Goal: Check status: Check status

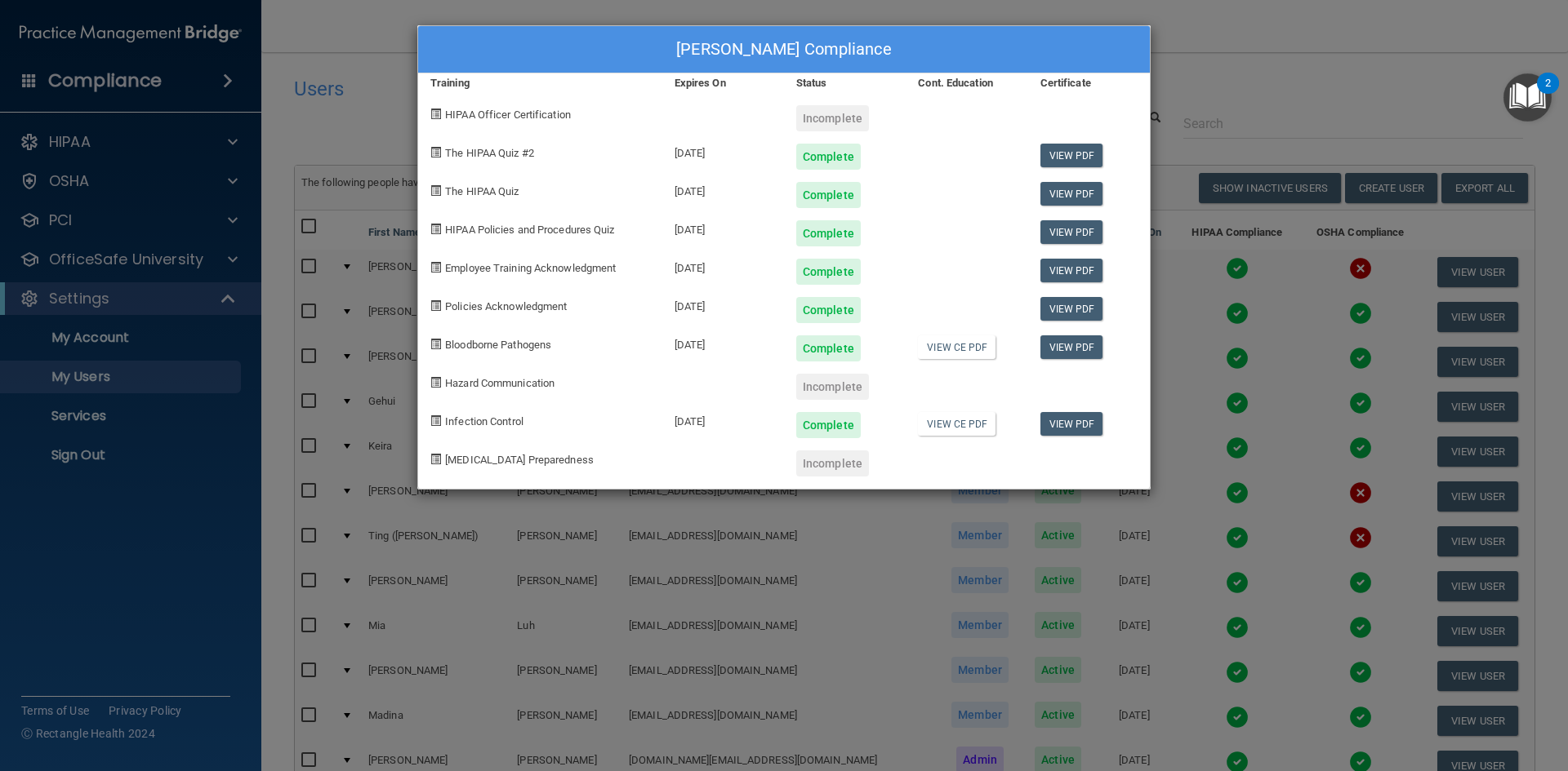
select select "20"
click at [1236, 66] on div "[PERSON_NAME] Compliance Training Expires On Status Cont. Education Certificate…" at bounding box center [784, 385] width 1568 height 771
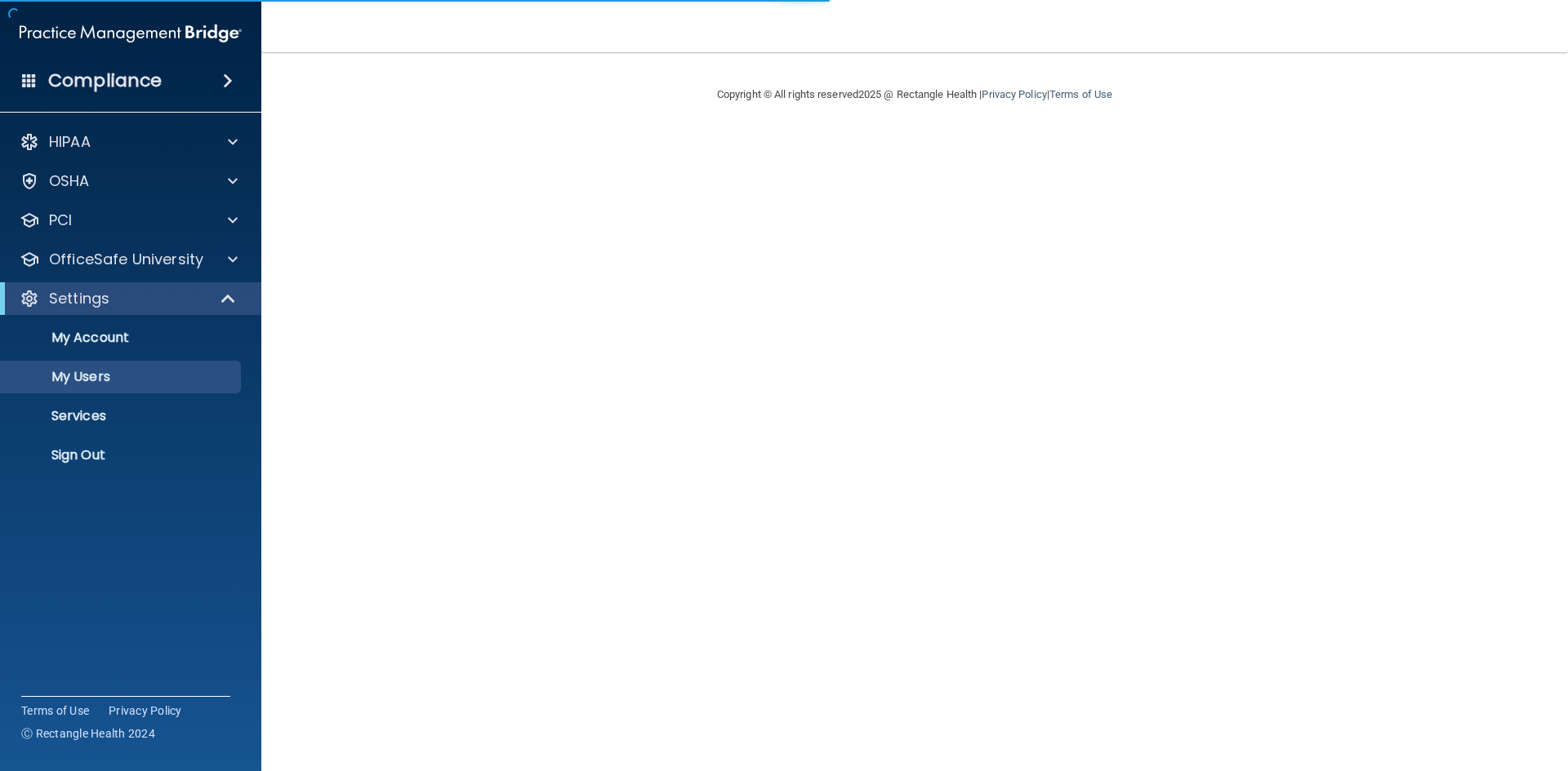
select select "20"
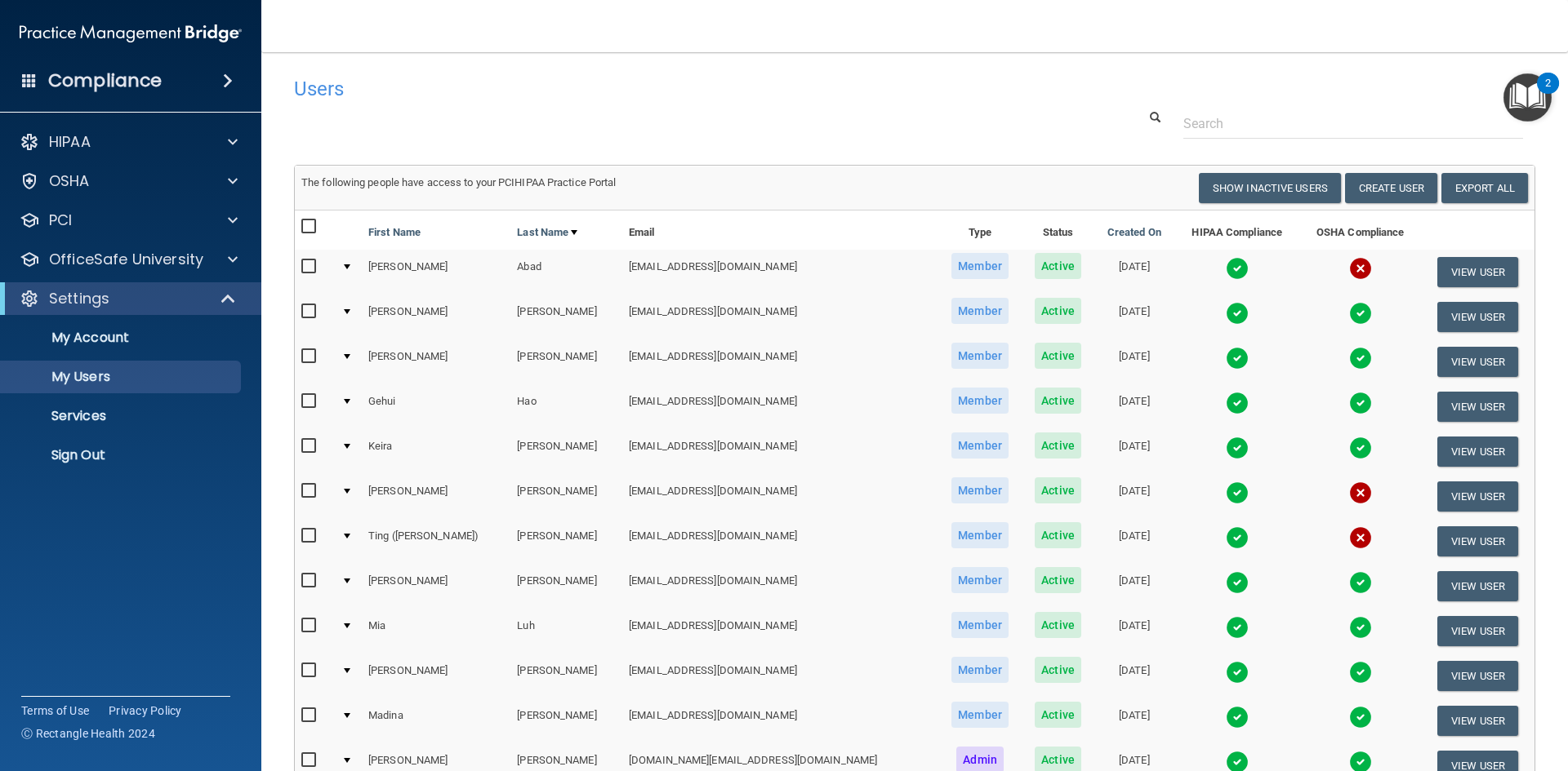
click at [1349, 496] on img at bounding box center [1360, 493] width 23 height 23
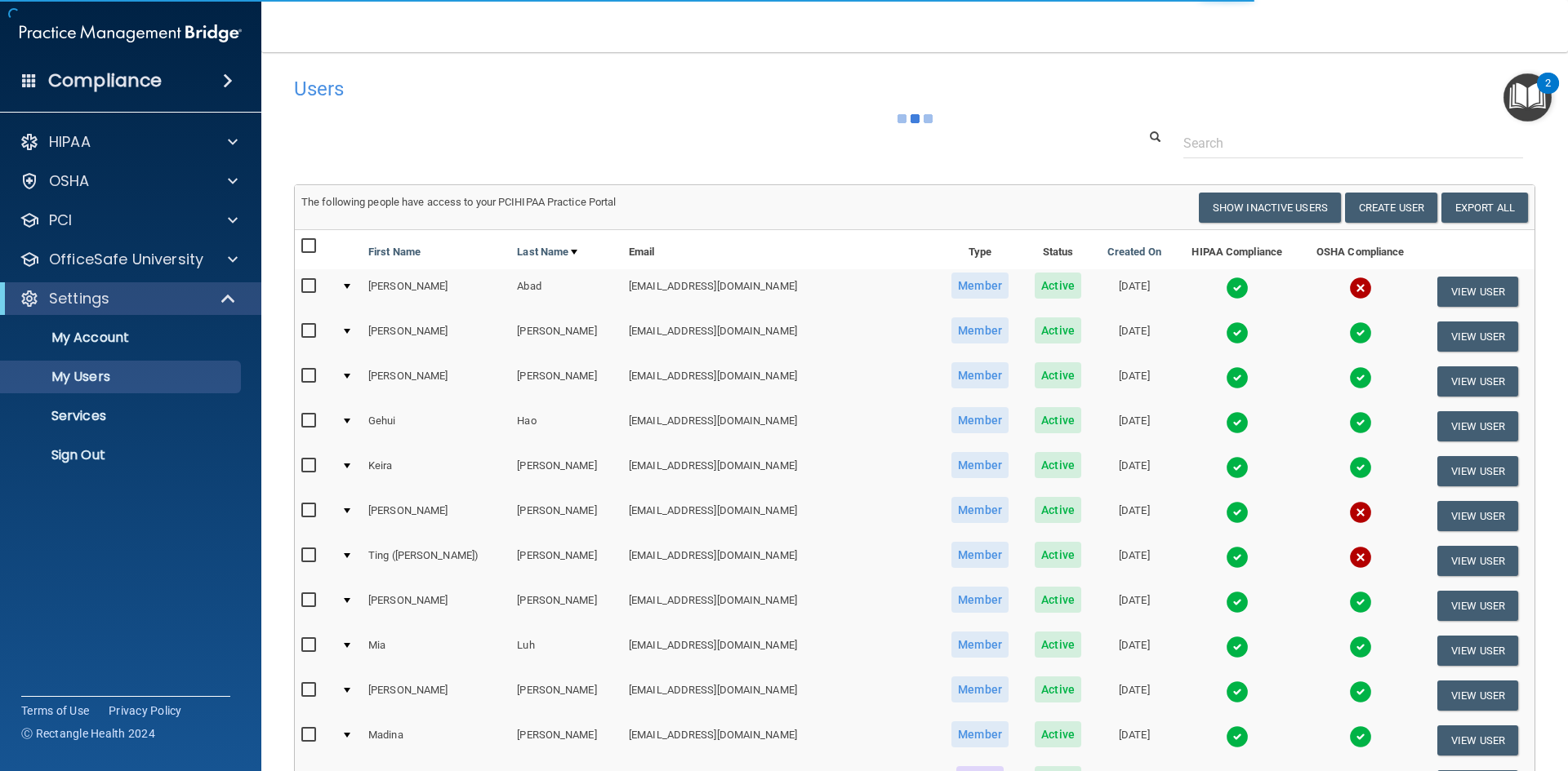
click at [1317, 512] on body "Compliance HIPAA Documents and Policies Report an Incident Business Associates …" at bounding box center [784, 385] width 1568 height 771
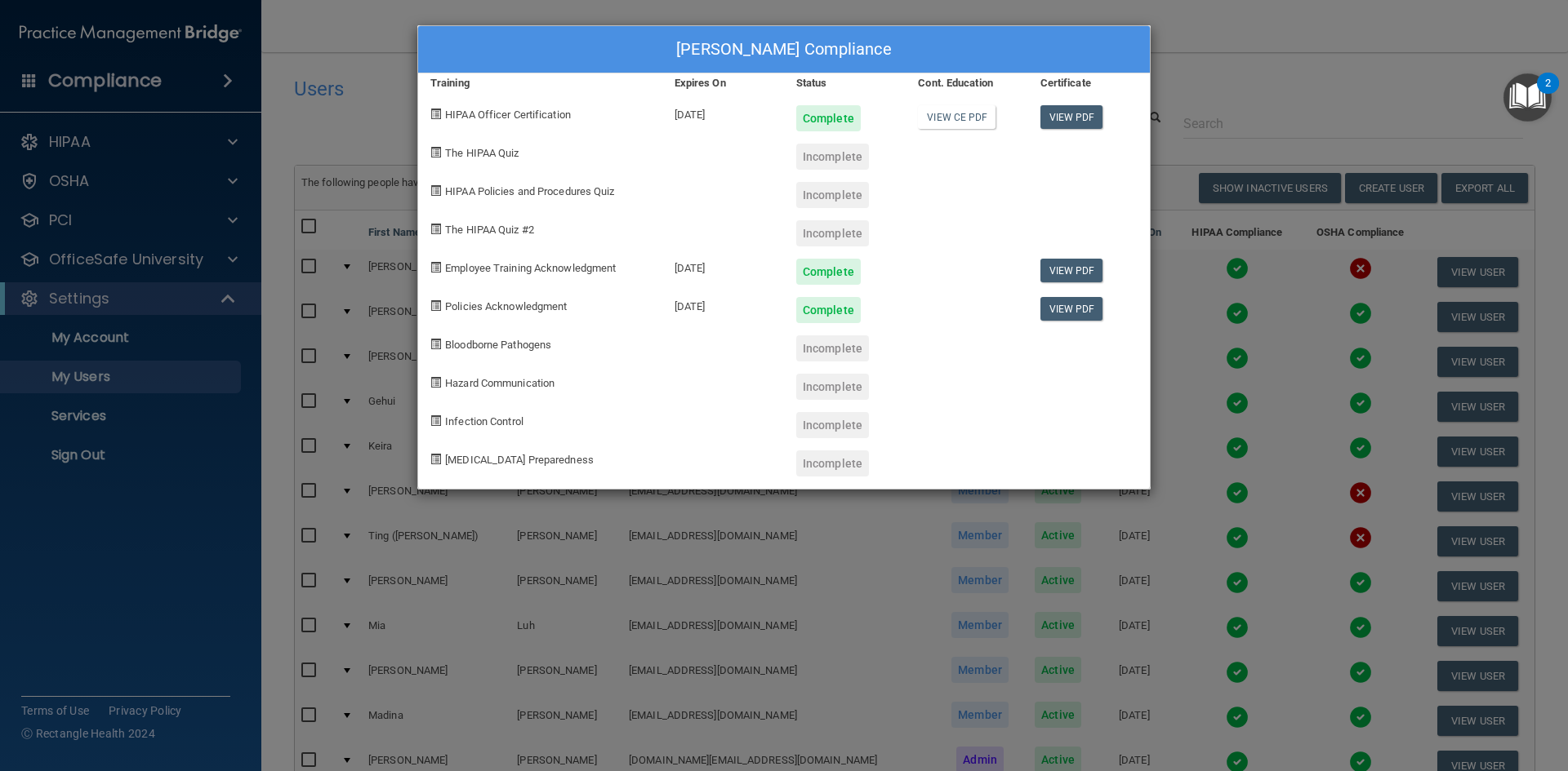
click at [1282, 52] on div "Tiffany Lin's Compliance Training Expires On Status Cont. Education Certificate…" at bounding box center [784, 385] width 1568 height 771
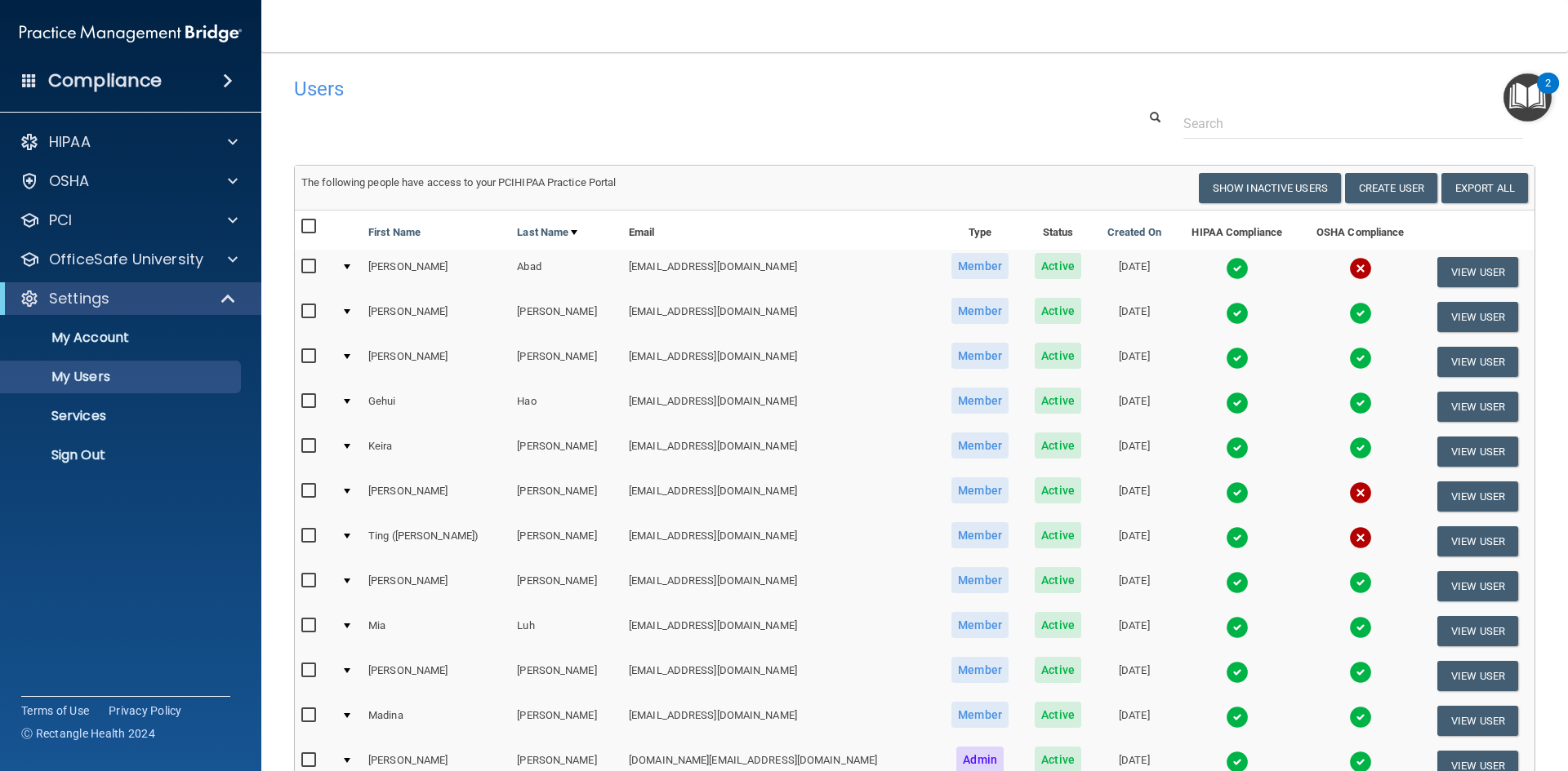
click at [1349, 536] on img at bounding box center [1360, 538] width 23 height 23
